Goal: Task Accomplishment & Management: Manage account settings

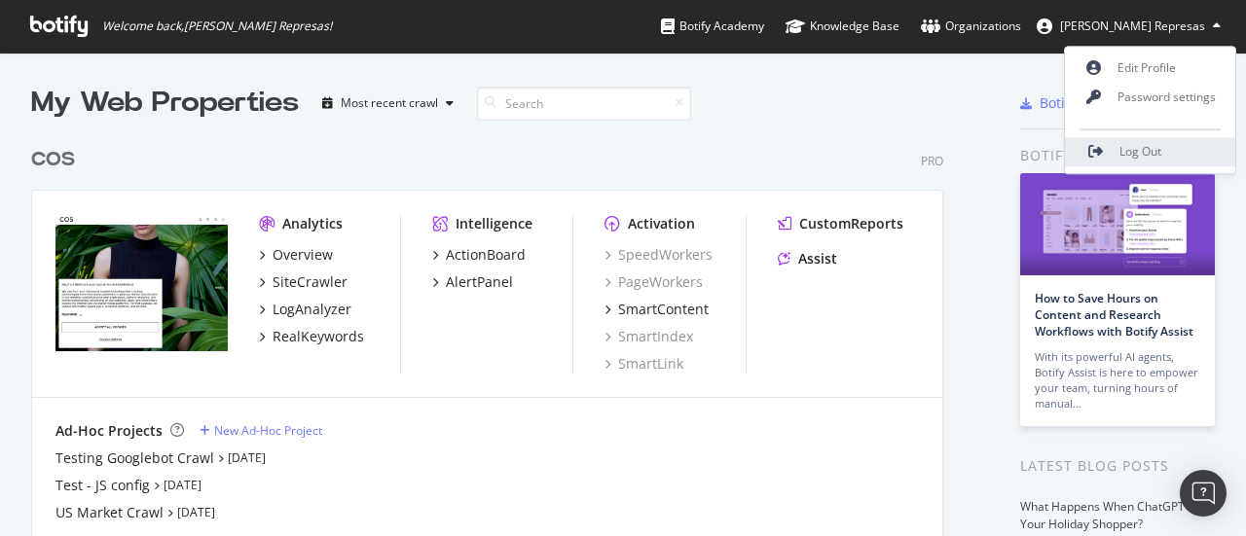
scroll to position [522, 1216]
click at [1146, 145] on span "Log Out" at bounding box center [1141, 152] width 42 height 17
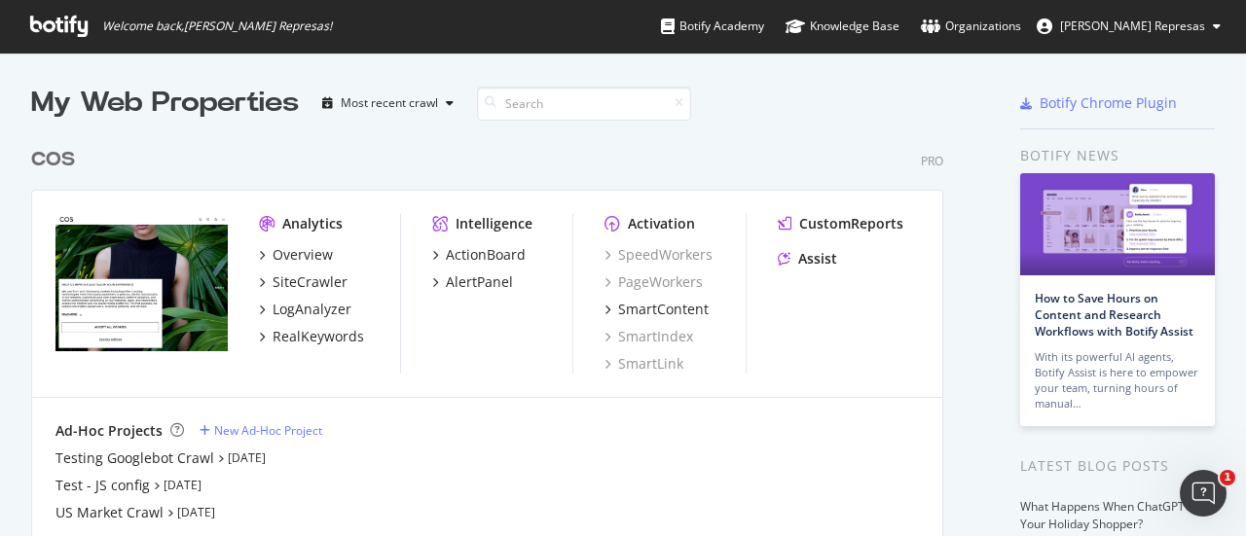
click at [1213, 28] on icon at bounding box center [1217, 26] width 8 height 12
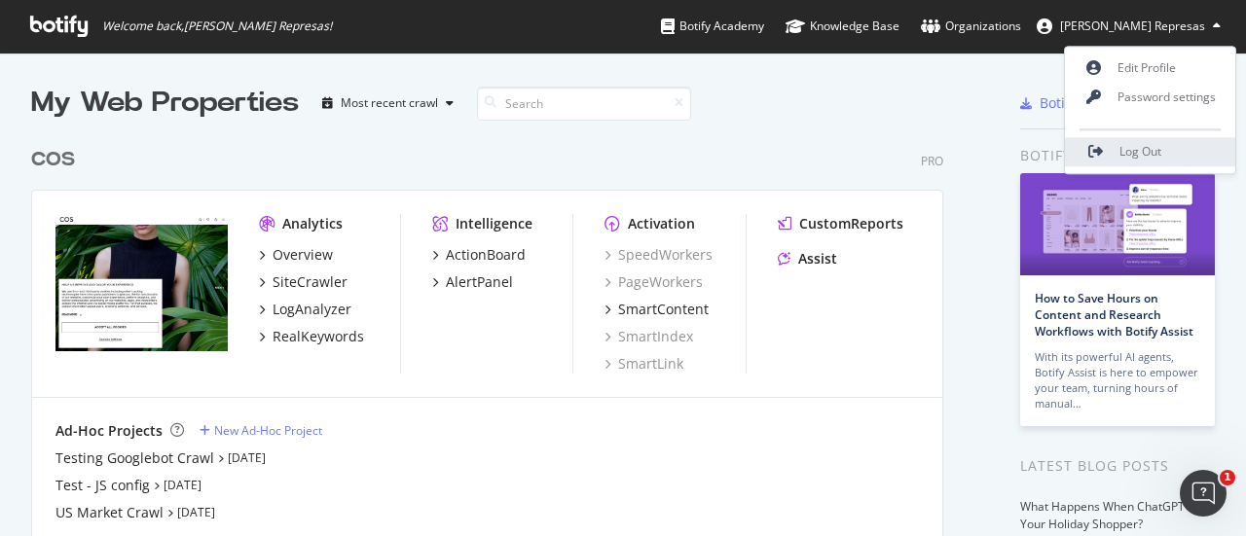
click at [1157, 159] on span "Log Out" at bounding box center [1141, 152] width 42 height 17
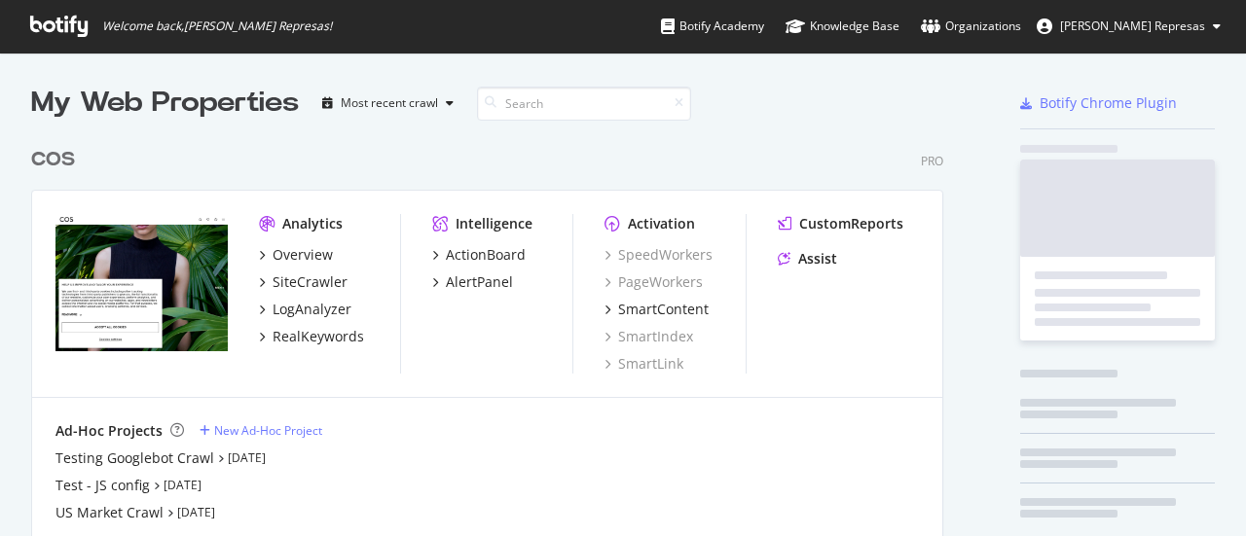
scroll to position [442, 912]
click at [1211, 20] on button "[PERSON_NAME] Represas" at bounding box center [1128, 26] width 215 height 31
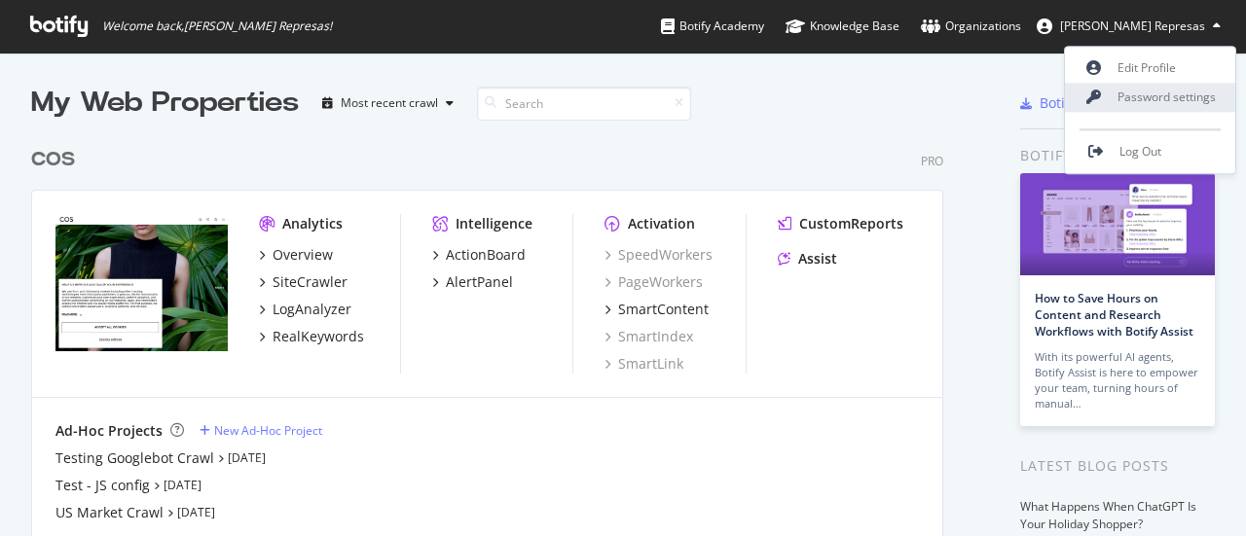
click at [1185, 106] on link "Password settings" at bounding box center [1150, 97] width 170 height 29
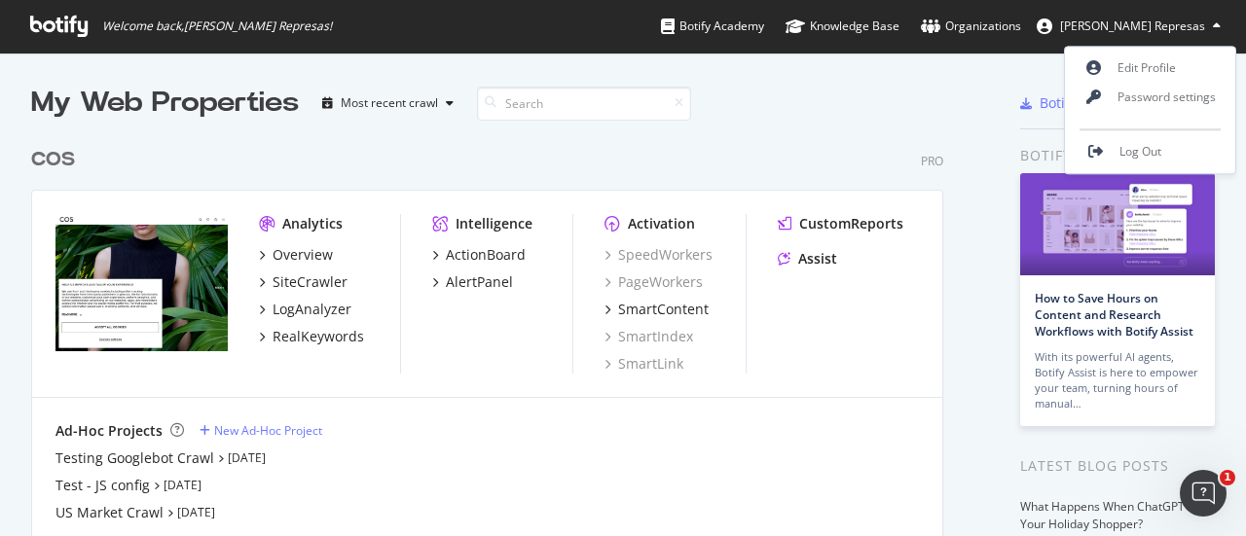
scroll to position [0, 0]
click at [1168, 73] on link "Edit Profile" at bounding box center [1150, 68] width 170 height 29
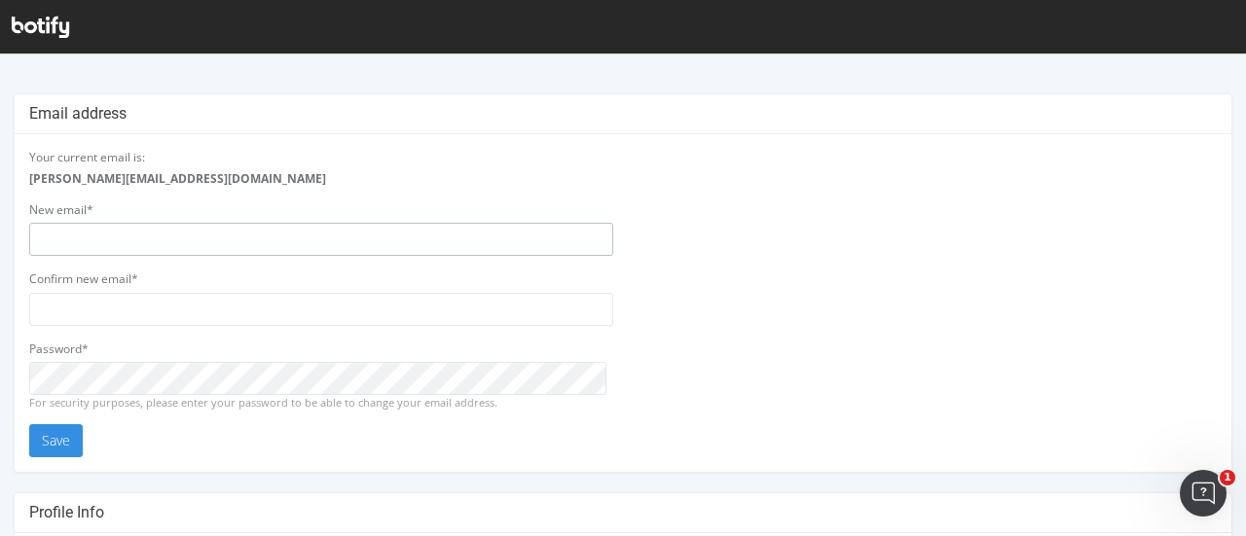
click at [399, 232] on input "email" at bounding box center [321, 239] width 584 height 33
click at [825, 218] on div "Your current email is: duarte.represas@dentsu.com New email* Confirm new email*…" at bounding box center [622, 303] width 1207 height 309
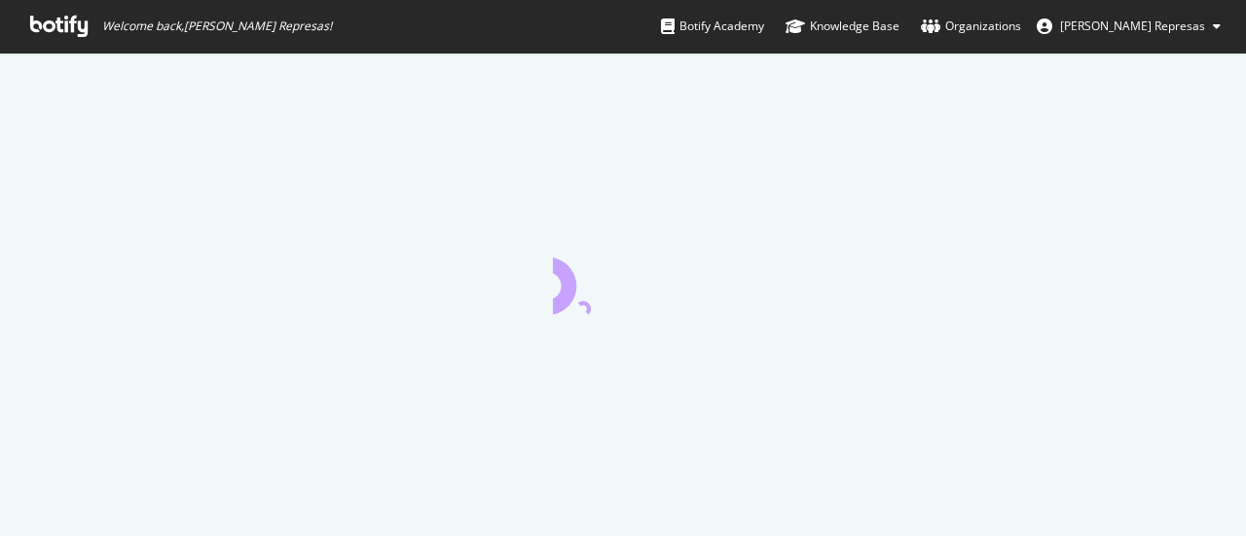
click at [1200, 24] on span "[PERSON_NAME] Represas" at bounding box center [1132, 26] width 145 height 17
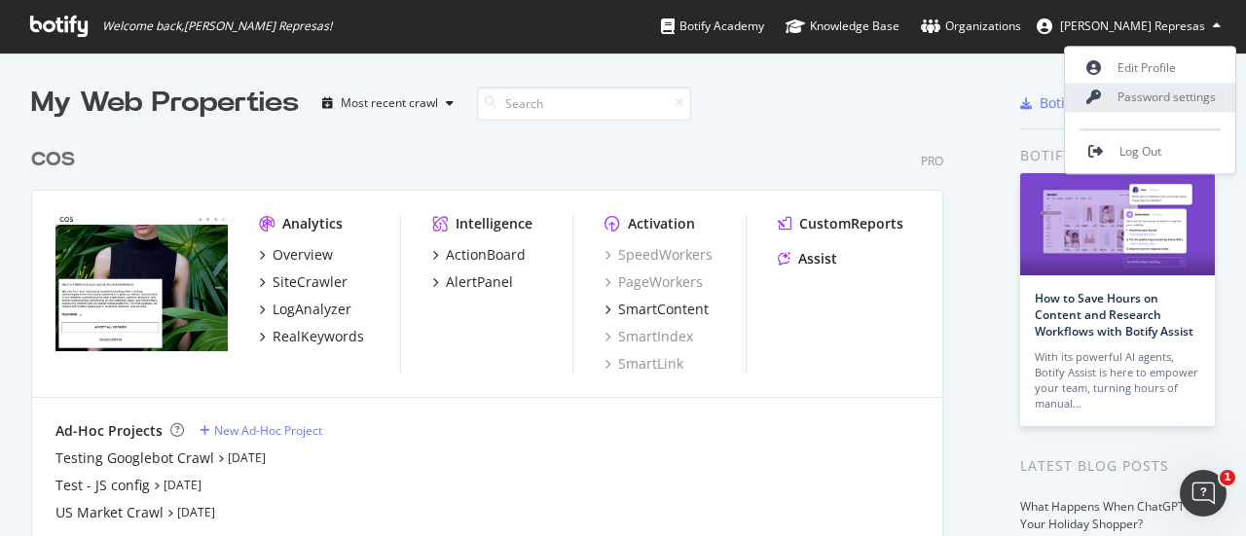
click at [1170, 99] on link "Password settings" at bounding box center [1150, 97] width 170 height 29
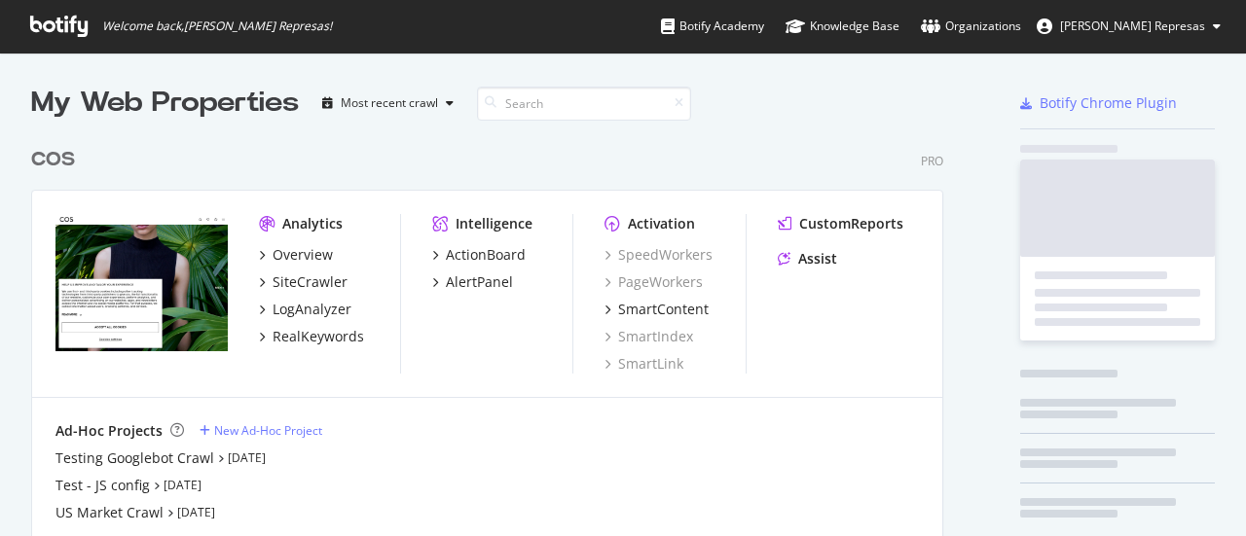
scroll to position [442, 912]
click at [1195, 32] on span "[PERSON_NAME] Represas" at bounding box center [1132, 26] width 145 height 17
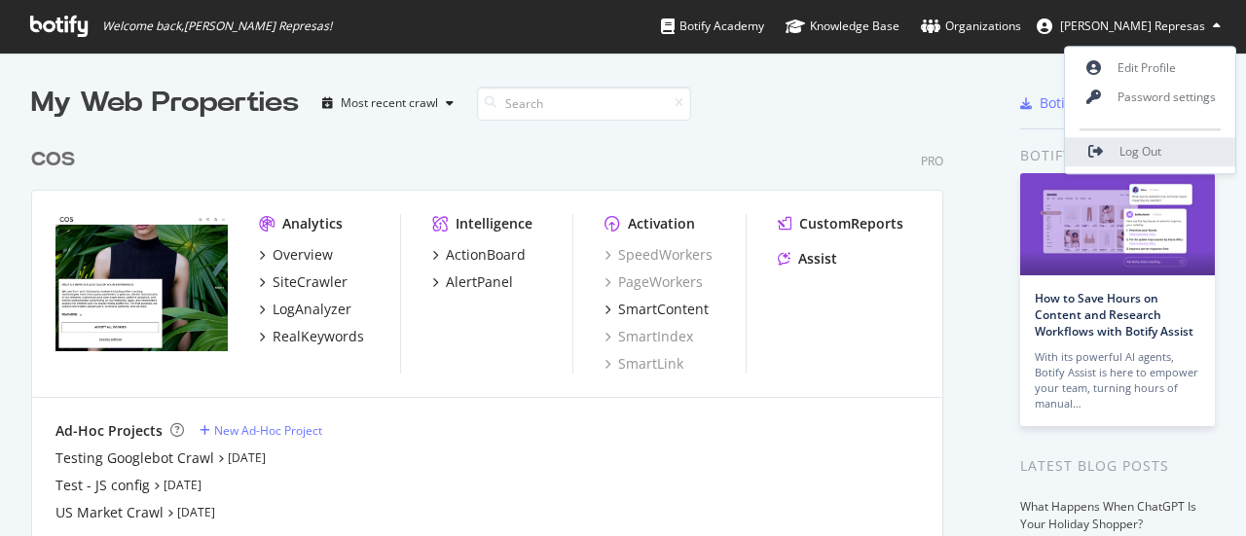
click at [1153, 149] on span "Log Out" at bounding box center [1141, 152] width 42 height 17
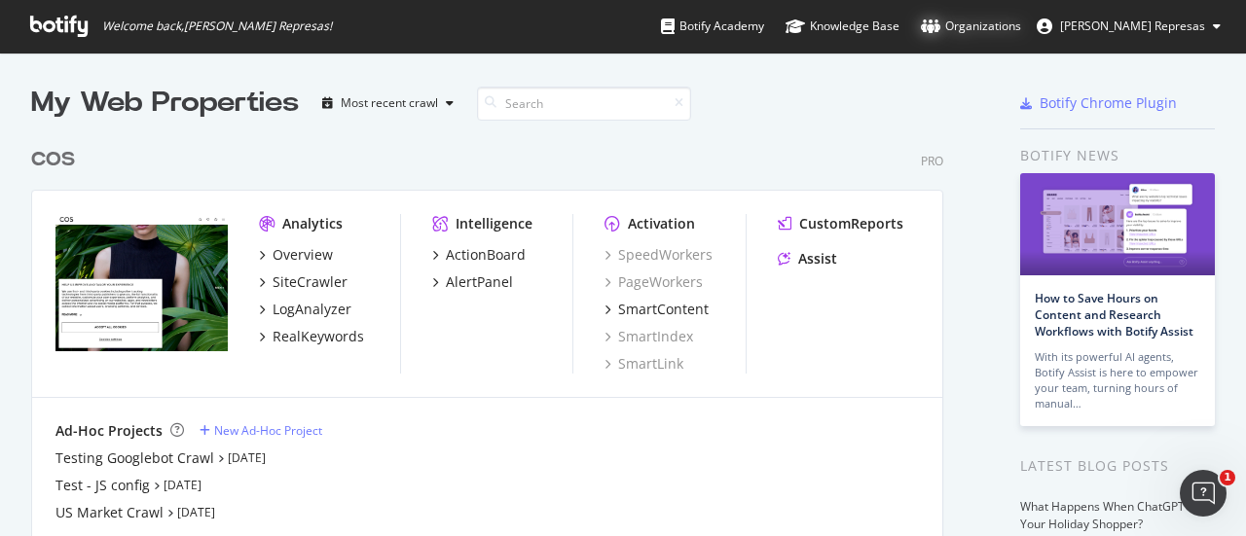
click at [1021, 26] on div "Organizations" at bounding box center [971, 26] width 100 height 19
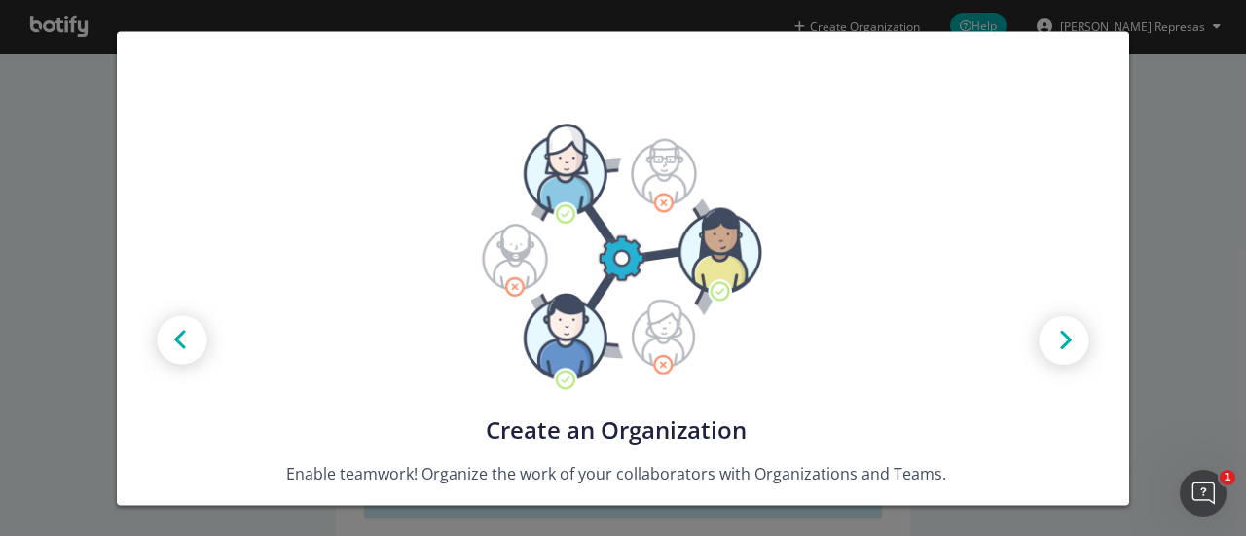
click at [1158, 214] on div "Create new Projects for your Teams Create the exact model that matches your Org…" at bounding box center [623, 268] width 1246 height 536
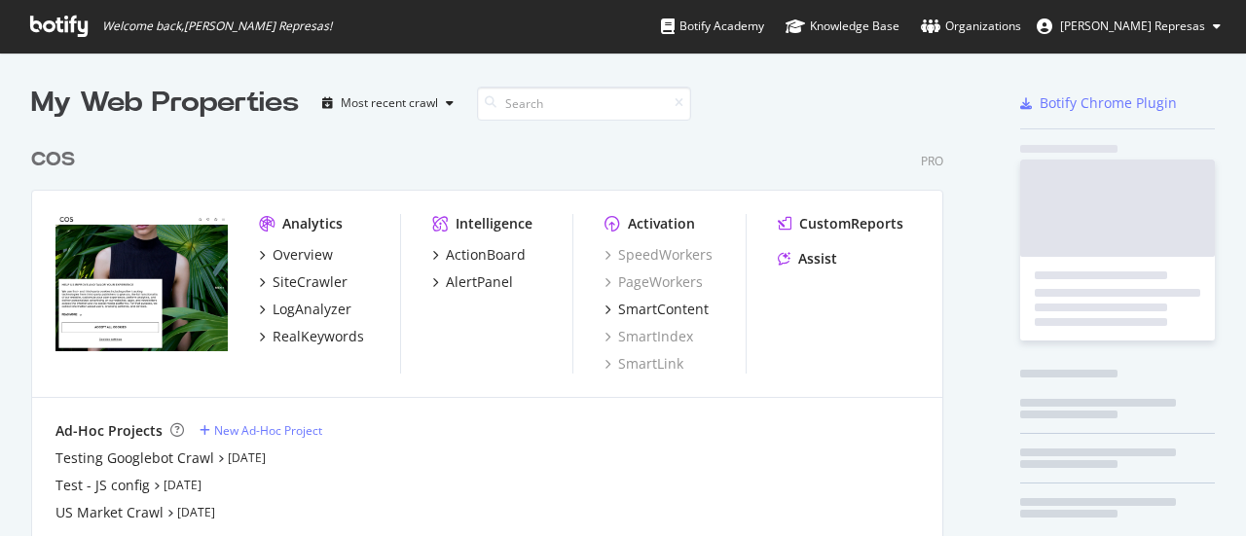
scroll to position [442, 912]
click at [1178, 26] on span "[PERSON_NAME] Represas" at bounding box center [1132, 26] width 145 height 17
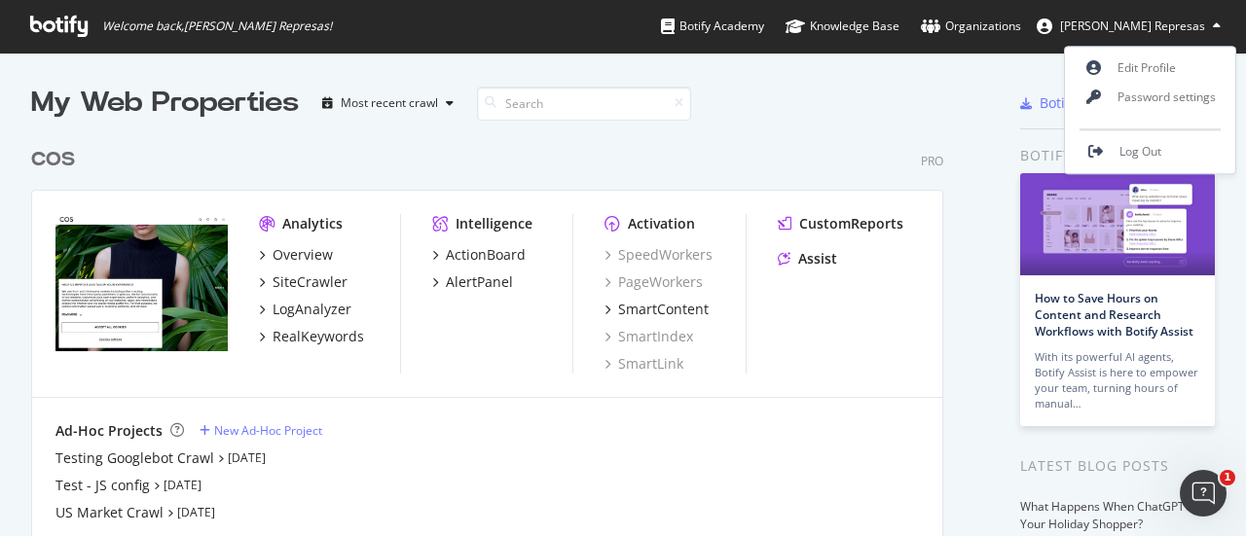
scroll to position [0, 0]
click at [1161, 92] on link "Password settings" at bounding box center [1150, 97] width 170 height 29
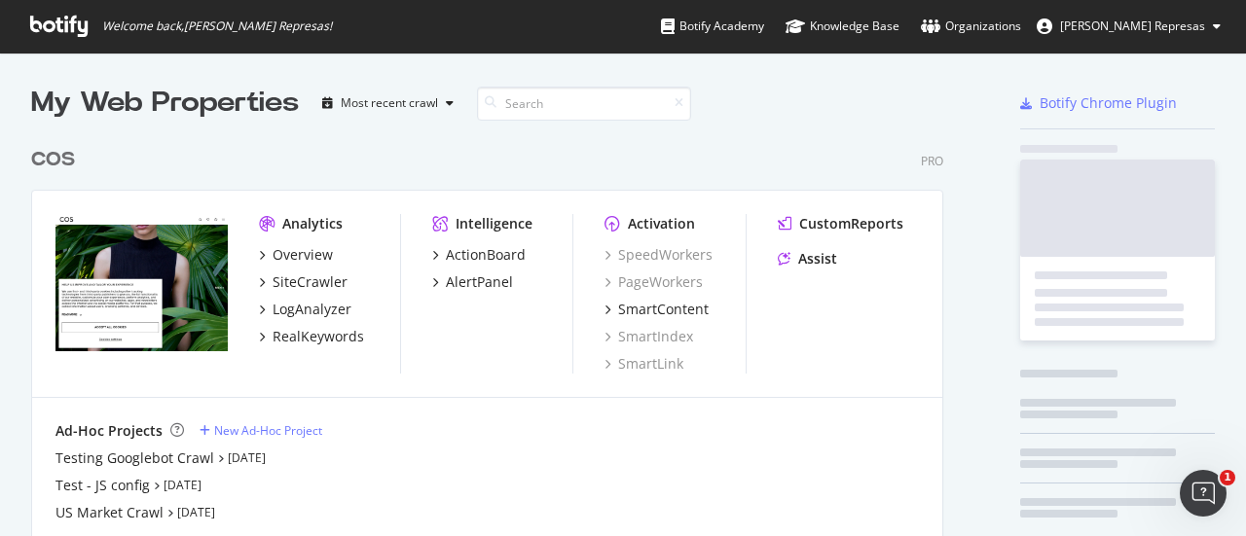
scroll to position [442, 912]
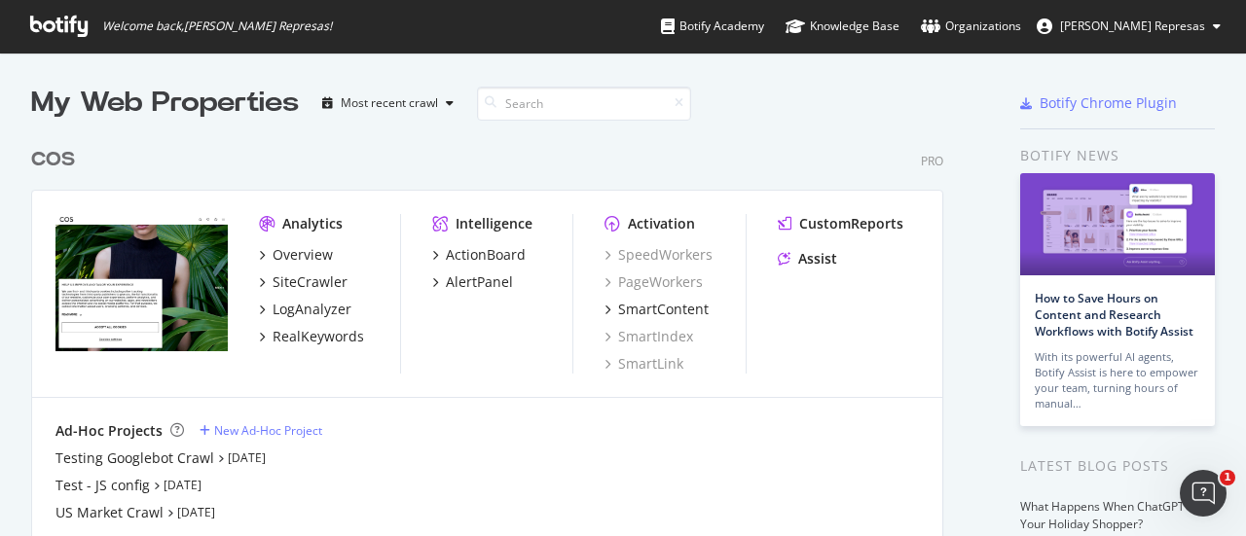
click at [1193, 22] on span "[PERSON_NAME] Represas" at bounding box center [1132, 26] width 145 height 17
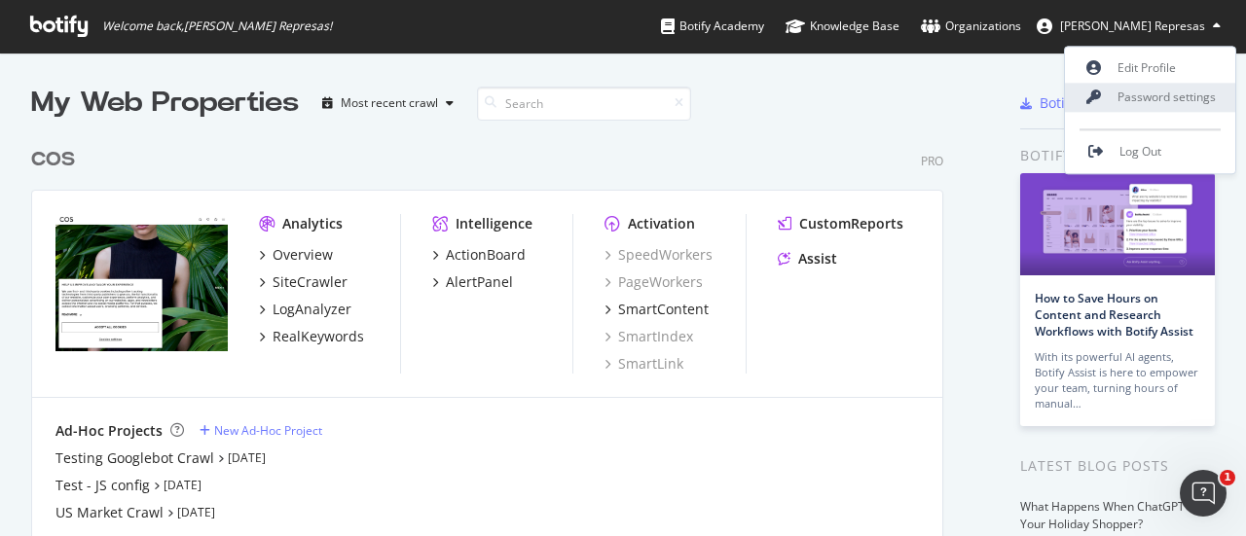
click at [1176, 85] on link "Password settings" at bounding box center [1150, 97] width 170 height 29
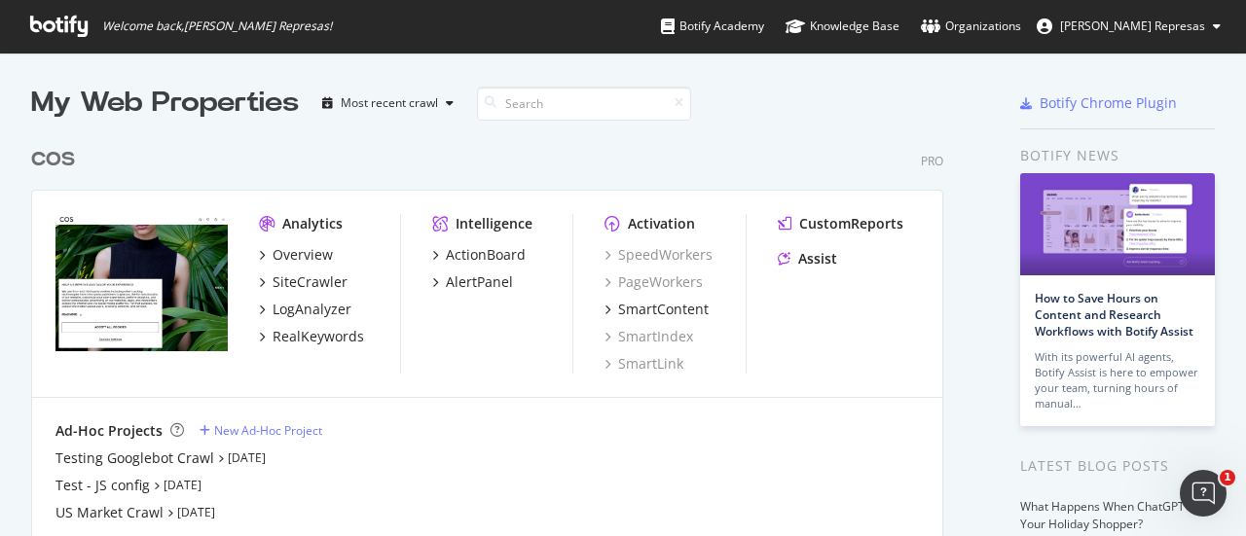
drag, startPoint x: 1192, startPoint y: 24, endPoint x: 1193, endPoint y: 34, distance: 9.8
click at [1192, 22] on span "[PERSON_NAME] Represas" at bounding box center [1132, 26] width 145 height 17
